Goal: Transaction & Acquisition: Purchase product/service

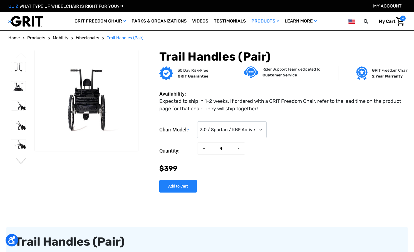
select select "186"
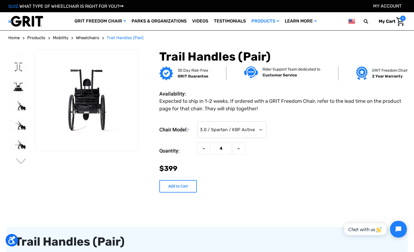
click at [186, 186] on input "Add to Cart" at bounding box center [177, 186] width 37 height 12
type input "Add to Cart"
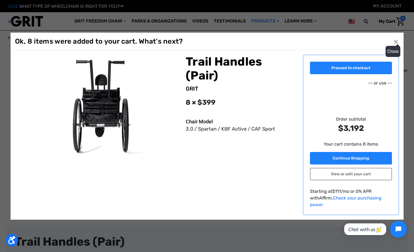
click at [395, 43] on span "×" at bounding box center [395, 41] width 5 height 11
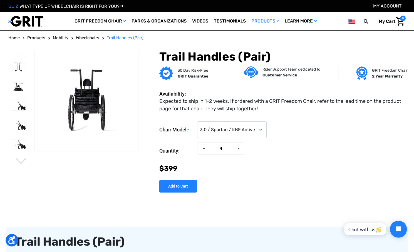
click at [400, 21] on img "Cart with 8 items" at bounding box center [400, 21] width 8 height 9
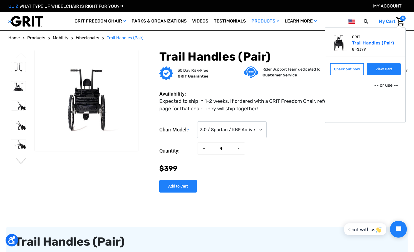
click at [381, 66] on link "View Cart" at bounding box center [383, 69] width 34 height 12
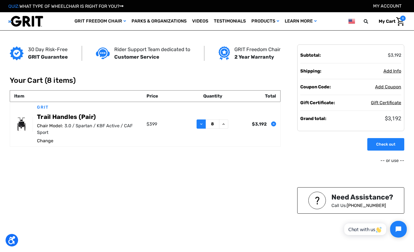
click at [199, 122] on icon at bounding box center [201, 124] width 4 height 4
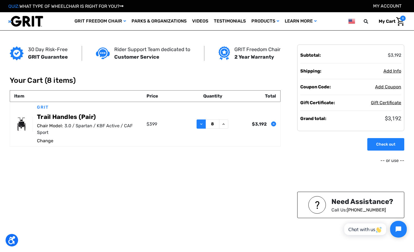
click at [199, 122] on icon at bounding box center [201, 124] width 4 height 4
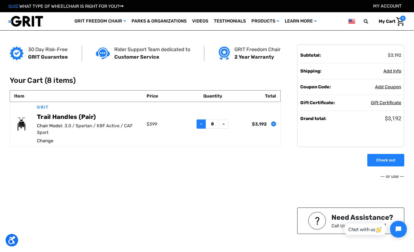
click at [199, 122] on icon at bounding box center [201, 124] width 4 height 4
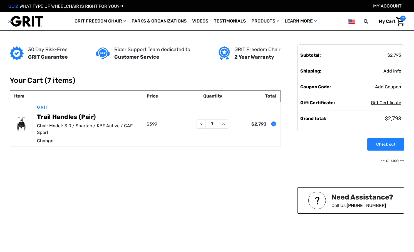
click at [199, 122] on icon at bounding box center [201, 124] width 4 height 4
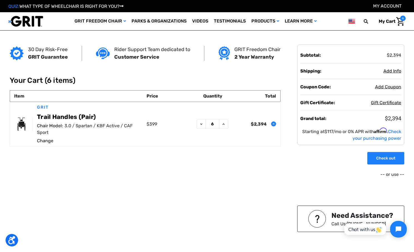
click at [200, 122] on icon at bounding box center [201, 124] width 4 height 4
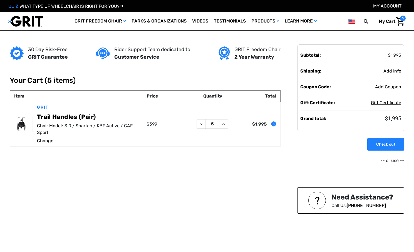
click at [202, 122] on icon at bounding box center [201, 124] width 4 height 4
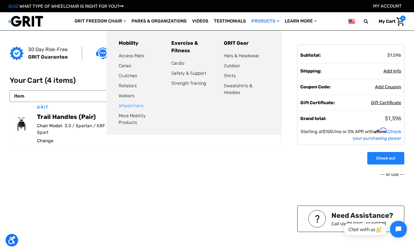
click at [132, 104] on link "Wheelchairs" at bounding box center [131, 105] width 25 height 5
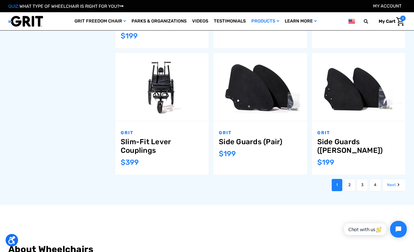
scroll to position [583, 0]
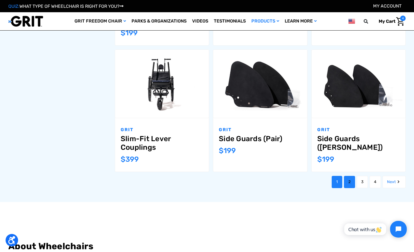
click at [346, 176] on link "2" at bounding box center [349, 182] width 11 height 12
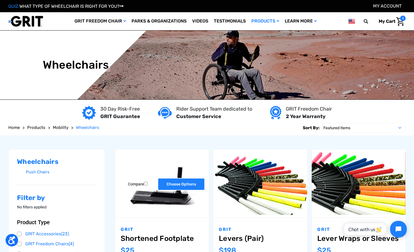
click at [165, 185] on link "Choose Options" at bounding box center [180, 184] width 47 height 12
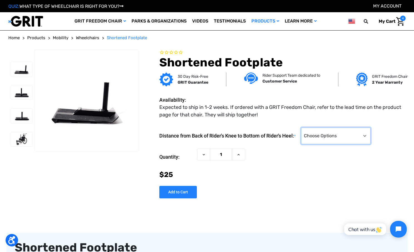
click at [339, 133] on select "Choose Options 10" 11" 12" 13" 14"" at bounding box center [335, 135] width 69 height 17
select select "310"
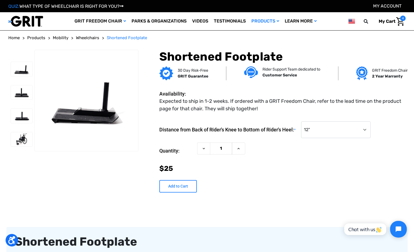
click at [183, 184] on input "Add to Cart" at bounding box center [177, 186] width 37 height 12
type input "Add to Cart"
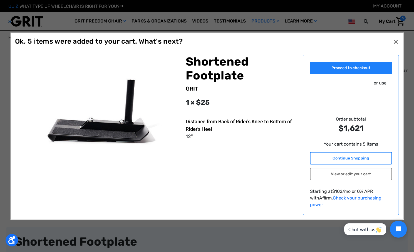
click at [373, 160] on link "Continue Shopping" at bounding box center [351, 158] width 82 height 12
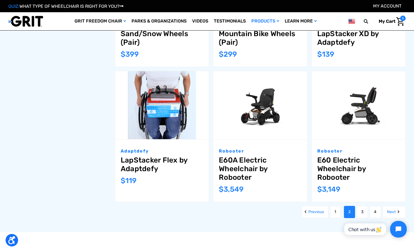
scroll to position [555, 0]
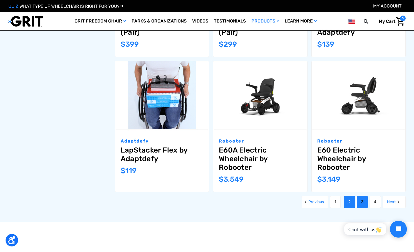
click at [359, 196] on link "3" at bounding box center [361, 202] width 11 height 12
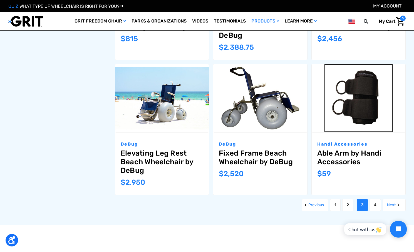
scroll to position [569, 0]
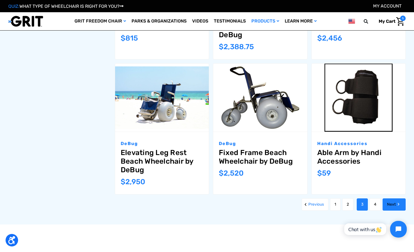
click at [387, 204] on link "Next" at bounding box center [393, 204] width 23 height 12
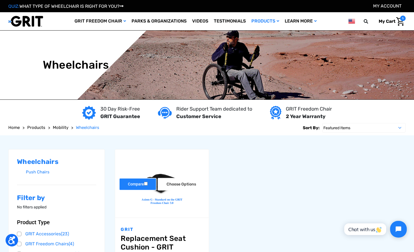
click at [137, 179] on label "Compare" at bounding box center [137, 184] width 37 height 12
click at [144, 182] on input "Compare" at bounding box center [146, 184] width 4 height 4
click at [137, 179] on label "Compare" at bounding box center [137, 184] width 37 height 12
click at [144, 182] on input "Compare" at bounding box center [146, 184] width 4 height 4
checkbox input "false"
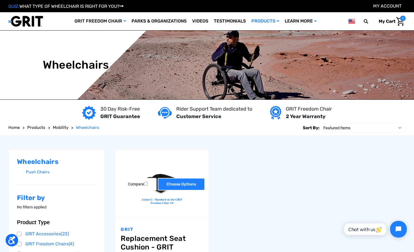
click at [175, 187] on link "Choose Options" at bounding box center [180, 184] width 47 height 12
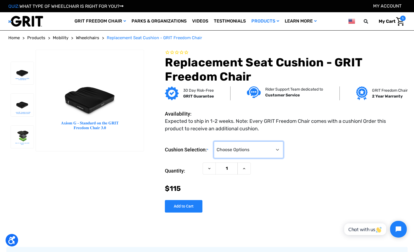
click at [256, 150] on select "Choose Options GRIT Junior Cushion (Matrx PS) (+$185) 16" GRIT Freedom Chair 3.…" at bounding box center [248, 149] width 69 height 17
select select "1191"
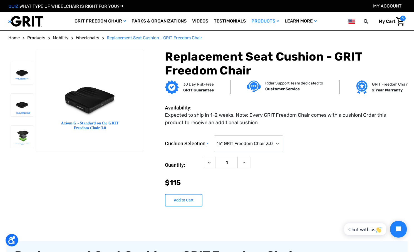
click at [184, 199] on input "Add to Cart" at bounding box center [183, 200] width 37 height 12
type input "Add to Cart"
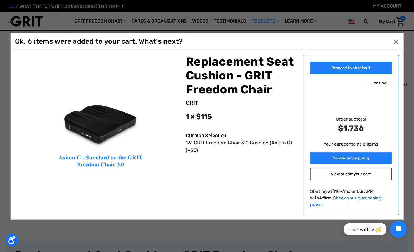
click at [340, 176] on link "View or edit your cart" at bounding box center [351, 174] width 82 height 12
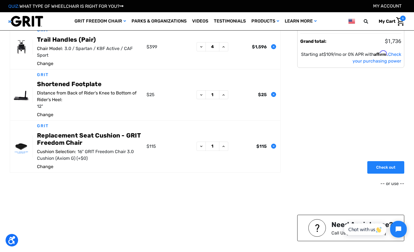
scroll to position [49, 0]
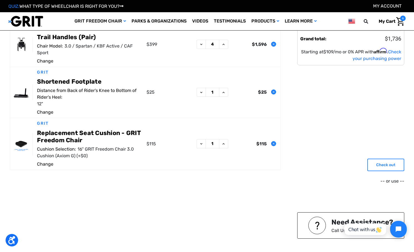
click at [376, 159] on link "Check out" at bounding box center [385, 165] width 37 height 12
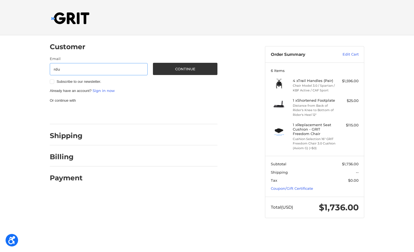
type input "[EMAIL_ADDRESS][DOMAIN_NAME]"
click at [49, 83] on div "Customer Guest Customer Email [EMAIL_ADDRESS][DOMAIN_NAME] Subscribe to our new…" at bounding box center [153, 111] width 215 height 152
click at [51, 83] on label "Subscribe to our newsletter." at bounding box center [99, 81] width 98 height 4
click at [50, 79] on input "Subscribe to our newsletter." at bounding box center [50, 79] width 0 height 0
checkbox input "true"
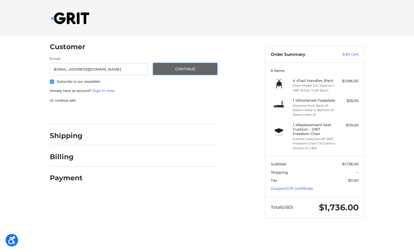
click at [176, 72] on button "Continue" at bounding box center [185, 69] width 64 height 12
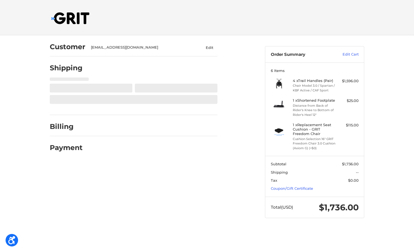
select select "US"
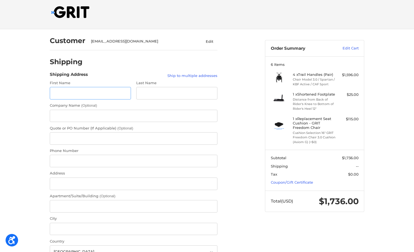
scroll to position [6, 0]
click at [89, 96] on input "First Name" at bounding box center [90, 93] width 81 height 12
type input "[PERSON_NAME]"
type input "waypoint adventure"
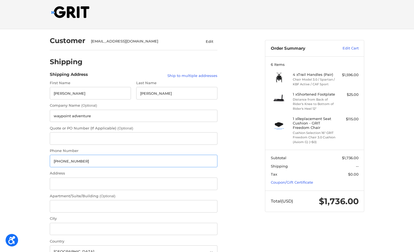
type input "[PHONE_NUMBER]"
click at [67, 184] on input "Address" at bounding box center [133, 183] width 167 height 12
type input "[STREET_ADDRESS]"
type input "[GEOGRAPHIC_DATA]"
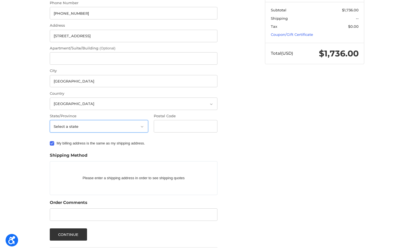
scroll to position [154, 0]
click at [71, 127] on select "Select a state [US_STATE] [US_STATE] [US_STATE] [US_STATE] [US_STATE] Armed For…" at bounding box center [99, 125] width 98 height 12
select select "MA"
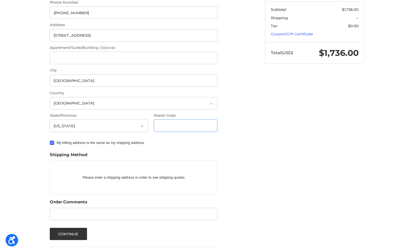
click at [165, 125] on input "Postal Code" at bounding box center [186, 125] width 64 height 12
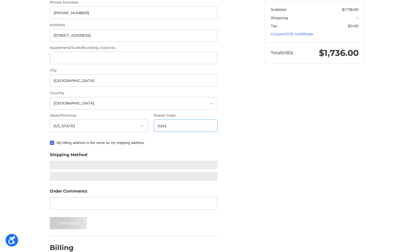
type input "02421"
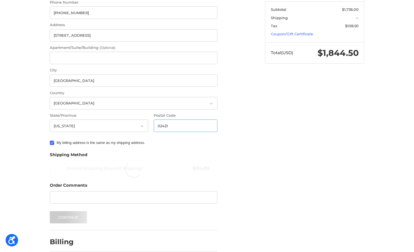
radio input "true"
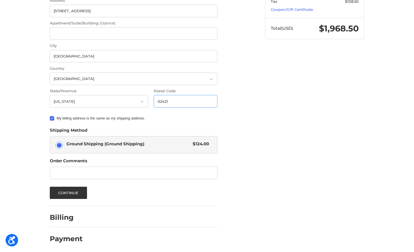
scroll to position [180, 0]
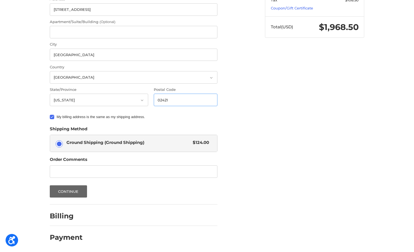
type input "02421"
click at [79, 190] on button "Continue" at bounding box center [68, 191] width 37 height 12
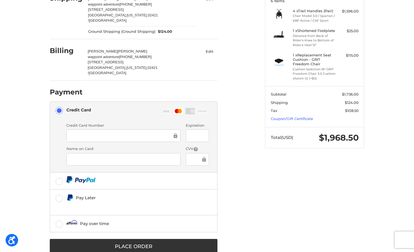
scroll to position [73, 0]
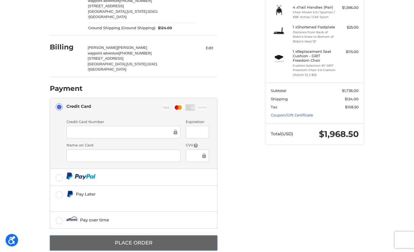
click at [104, 235] on button "Place Order" at bounding box center [133, 242] width 167 height 15
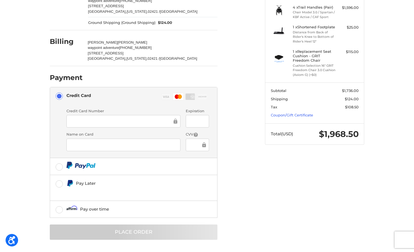
scroll to position [0, 0]
